Goal: Obtain resource: Obtain resource

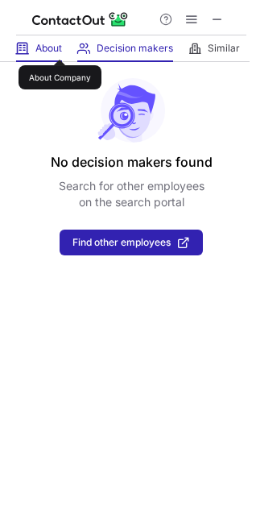
click at [60, 45] on span "About" at bounding box center [48, 48] width 27 height 13
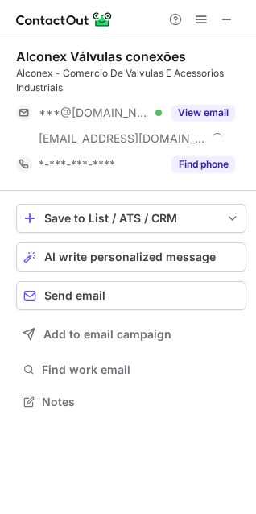
scroll to position [391, 256]
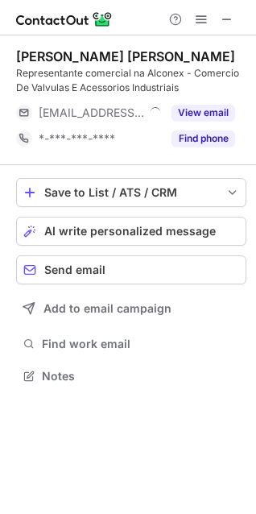
scroll to position [365, 256]
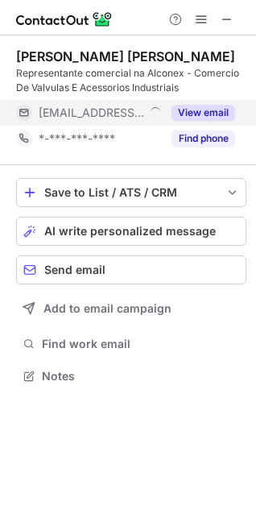
click at [200, 110] on button "View email" at bounding box center [204, 113] width 64 height 16
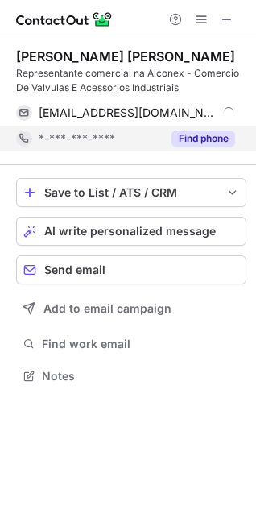
click at [199, 142] on button "Find phone" at bounding box center [204, 139] width 64 height 16
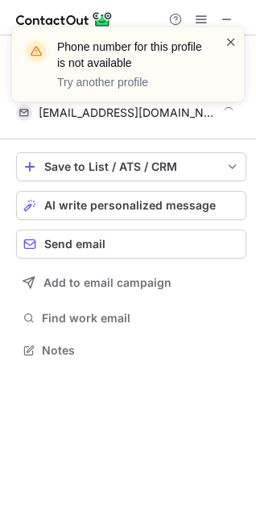
click at [230, 41] on span at bounding box center [231, 42] width 13 height 16
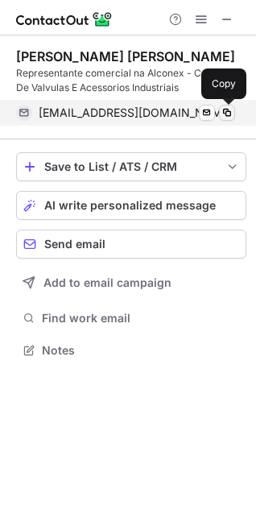
click at [230, 112] on span at bounding box center [227, 112] width 13 height 13
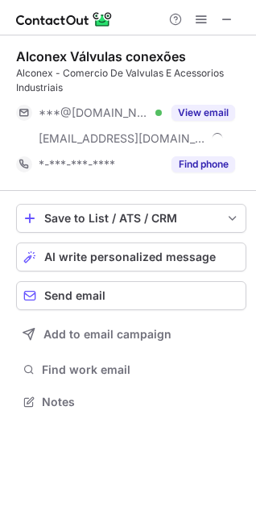
scroll to position [391, 256]
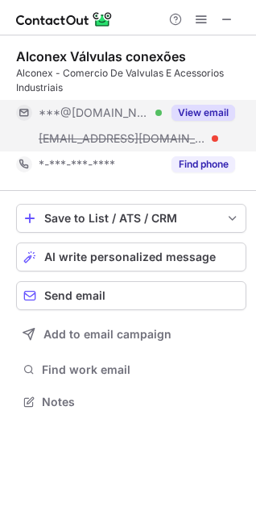
click at [193, 112] on button "View email" at bounding box center [204, 113] width 64 height 16
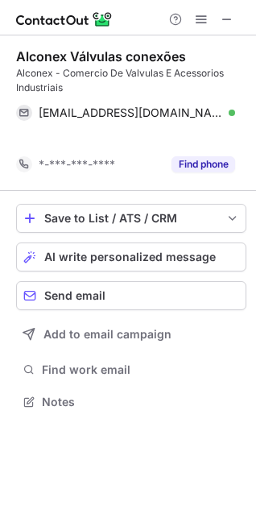
scroll to position [365, 256]
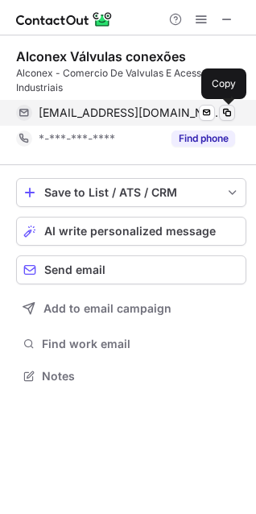
click at [224, 114] on span at bounding box center [227, 112] width 13 height 13
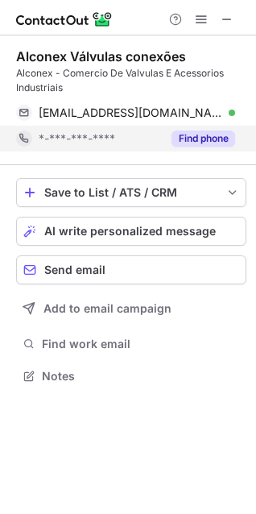
click at [207, 138] on button "Find phone" at bounding box center [204, 139] width 64 height 16
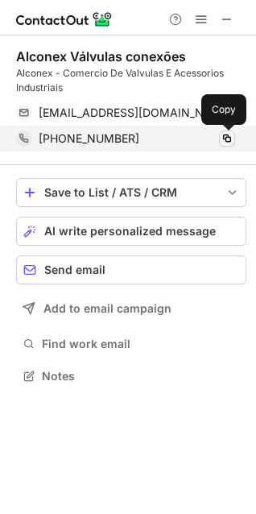
click at [227, 137] on span at bounding box center [227, 138] width 13 height 13
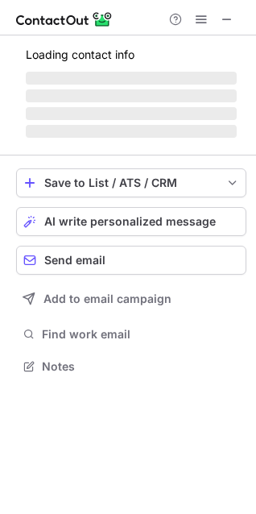
scroll to position [355, 256]
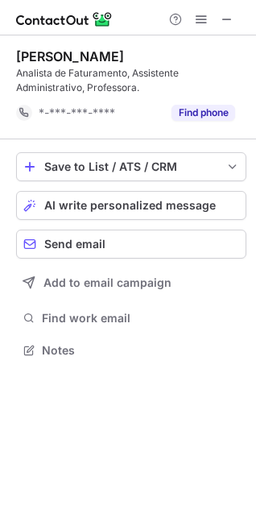
scroll to position [339, 256]
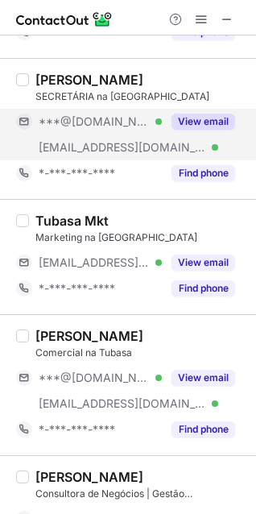
scroll to position [322, 0]
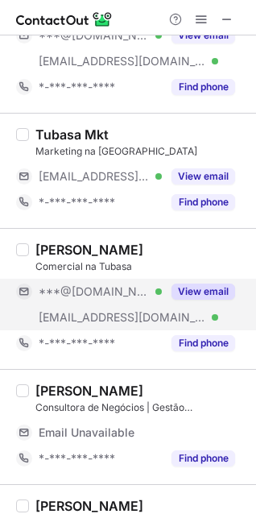
click at [193, 282] on div "View email" at bounding box center [198, 292] width 73 height 26
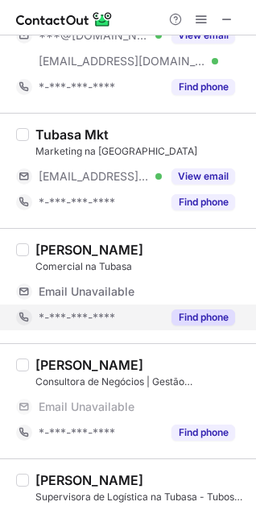
click at [185, 309] on button "Find phone" at bounding box center [204, 317] width 64 height 16
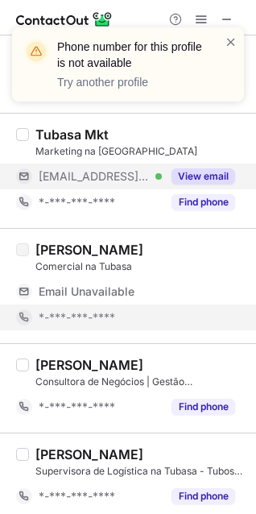
click at [200, 172] on button "View email" at bounding box center [204, 176] width 64 height 16
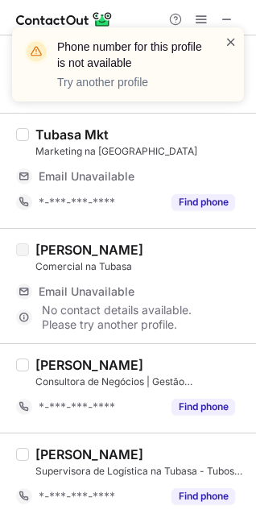
click at [229, 39] on span at bounding box center [231, 42] width 13 height 16
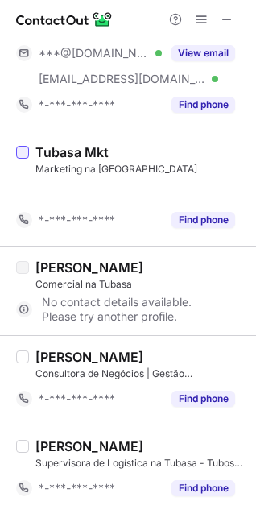
scroll to position [279, 0]
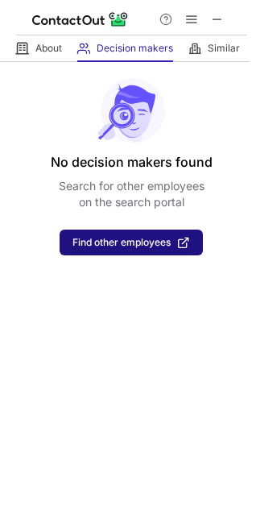
click at [124, 235] on button "Find other employees" at bounding box center [131, 243] width 143 height 26
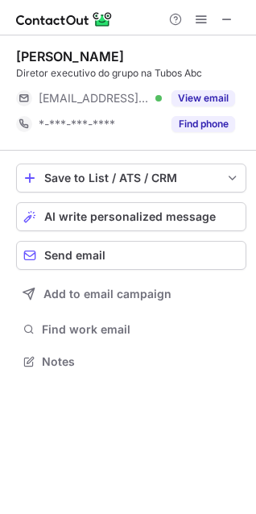
scroll to position [350, 256]
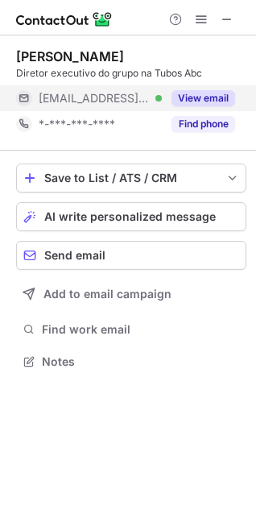
click at [185, 95] on button "View email" at bounding box center [204, 98] width 64 height 16
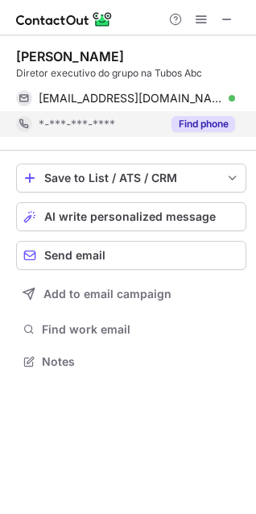
click at [195, 124] on button "Find phone" at bounding box center [204, 124] width 64 height 16
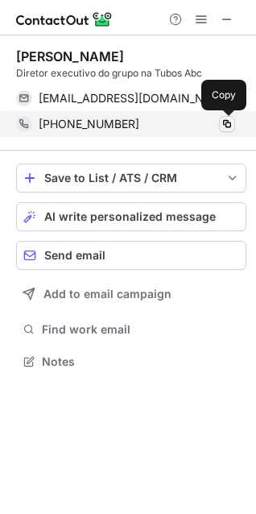
click at [228, 122] on span at bounding box center [227, 124] width 13 height 13
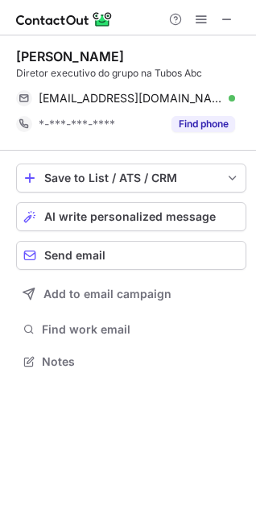
scroll to position [350, 256]
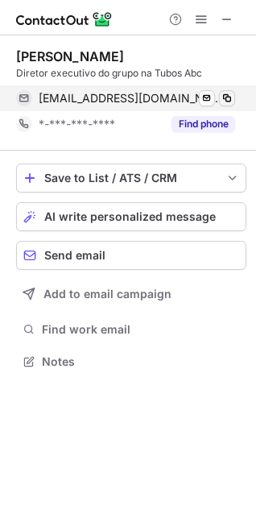
click at [230, 101] on span at bounding box center [227, 98] width 13 height 13
